Goal: Navigation & Orientation: Go to known website

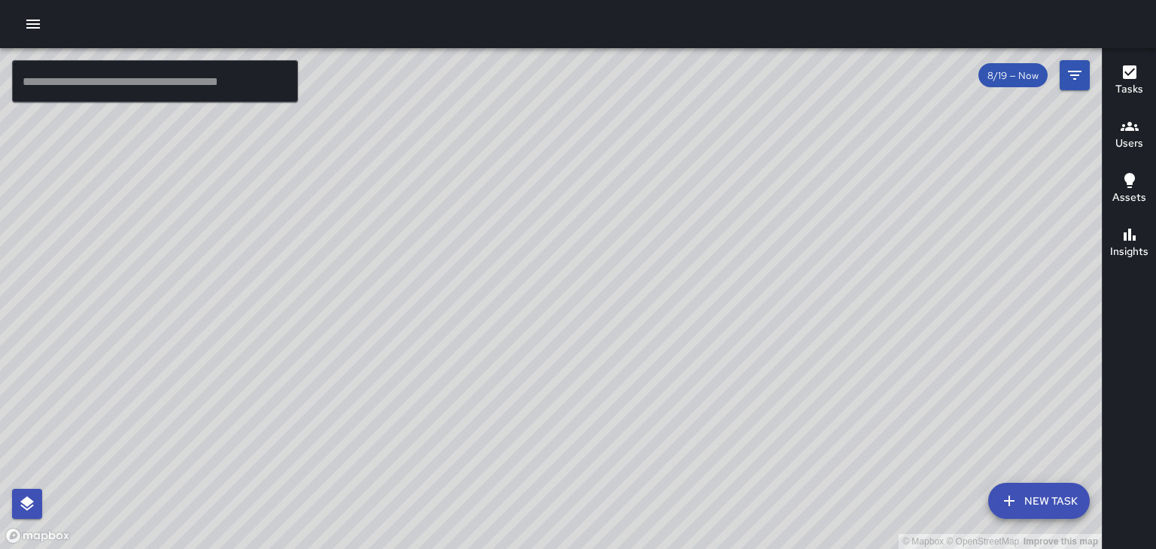
click at [692, 464] on div "© Mapbox © OpenStreetMap Improve this map" at bounding box center [551, 298] width 1102 height 501
click at [498, 178] on div "© Mapbox © OpenStreetMap Improve this map" at bounding box center [551, 298] width 1102 height 501
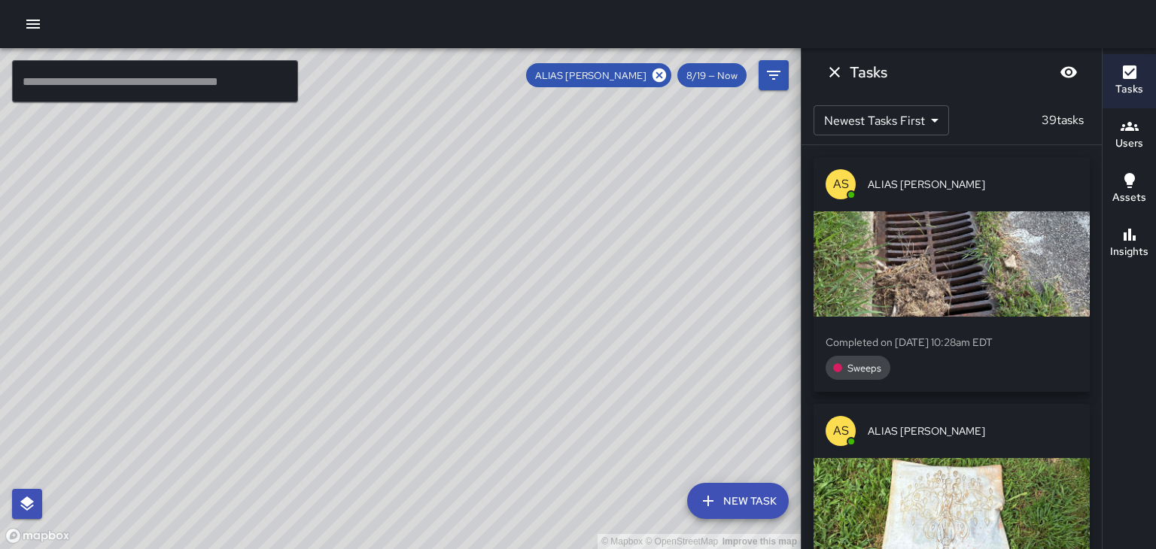
click at [358, 186] on div "© Mapbox © OpenStreetMap Improve this map" at bounding box center [400, 298] width 801 height 501
